Goal: Navigation & Orientation: Find specific page/section

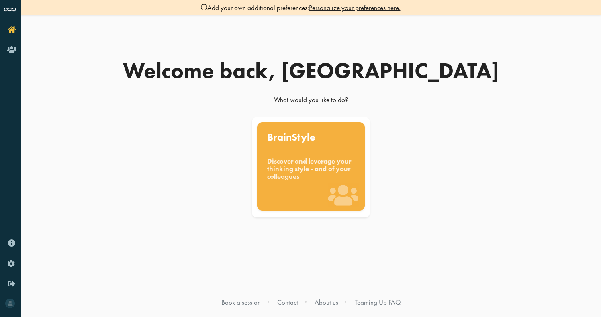
click at [281, 236] on div "Welcome back, [PERSON_NAME] What would you like to do? BrainStyle Discover and …" at bounding box center [311, 158] width 458 height 317
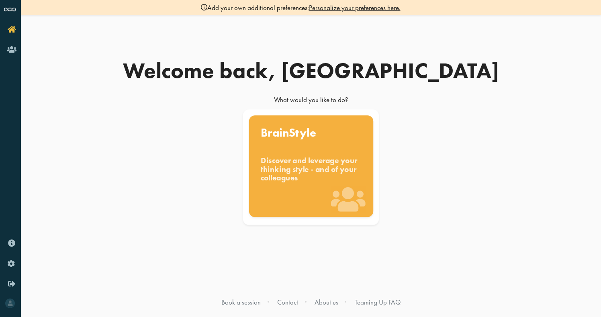
click at [312, 170] on div "Discover and leverage your thinking style - and of your colleagues" at bounding box center [311, 169] width 101 height 27
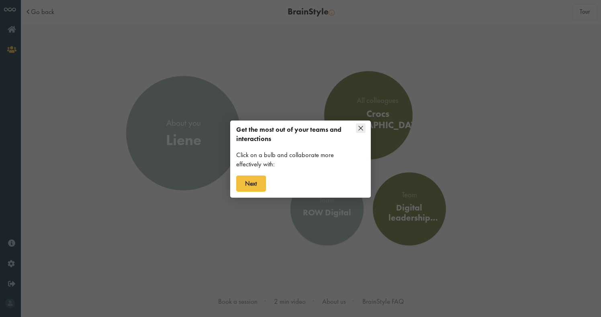
click at [361, 125] on icon at bounding box center [361, 128] width 10 height 10
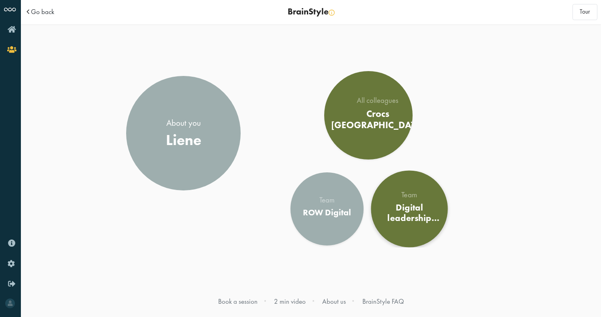
click at [403, 226] on div "Team Digital leadership 22 May 2026" at bounding box center [409, 208] width 62 height 37
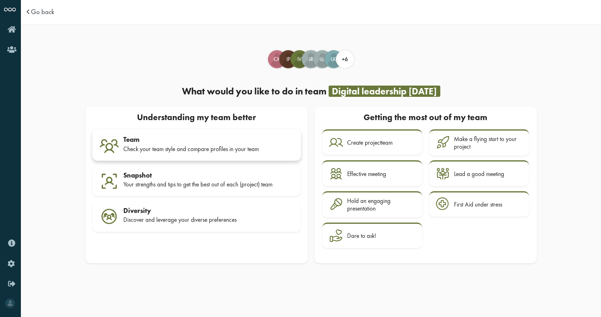
click at [185, 144] on div "Team Check your team style and compare profiles in your team" at bounding box center [208, 145] width 171 height 20
